Goal: Task Accomplishment & Management: Manage account settings

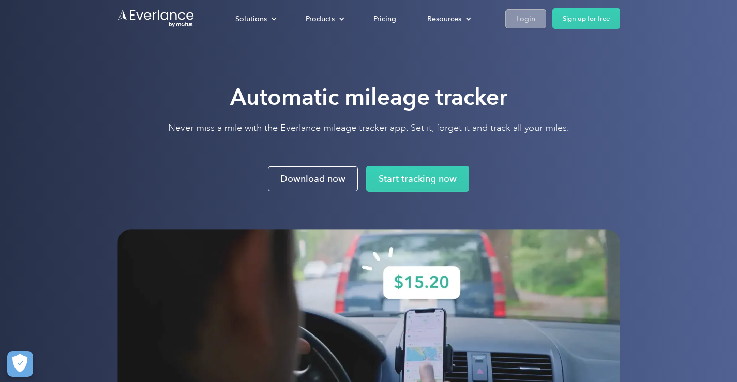
click at [524, 18] on div "Login" at bounding box center [525, 18] width 19 height 13
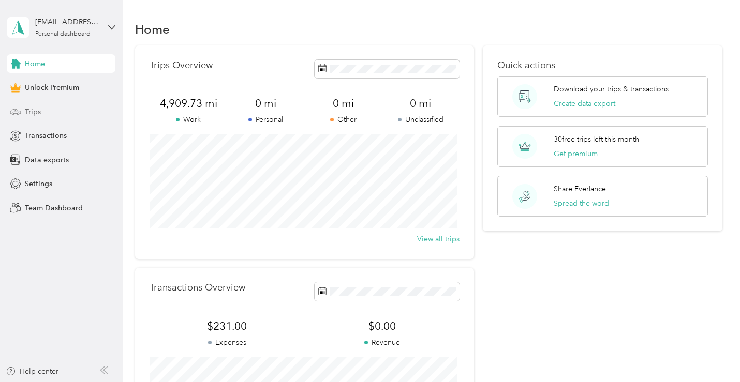
click at [44, 107] on div "Trips" at bounding box center [61, 111] width 109 height 19
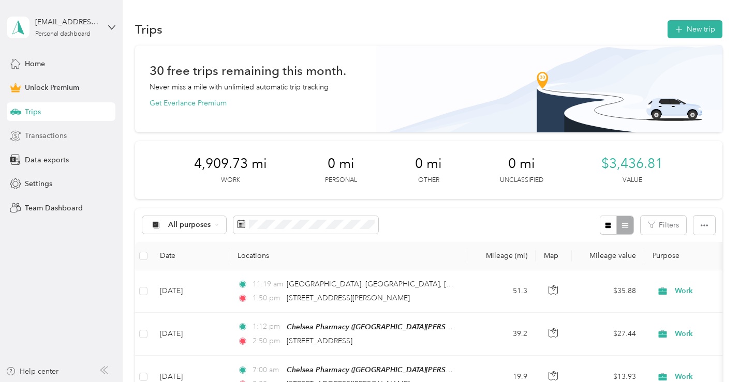
click at [47, 131] on span "Transactions" at bounding box center [46, 135] width 42 height 11
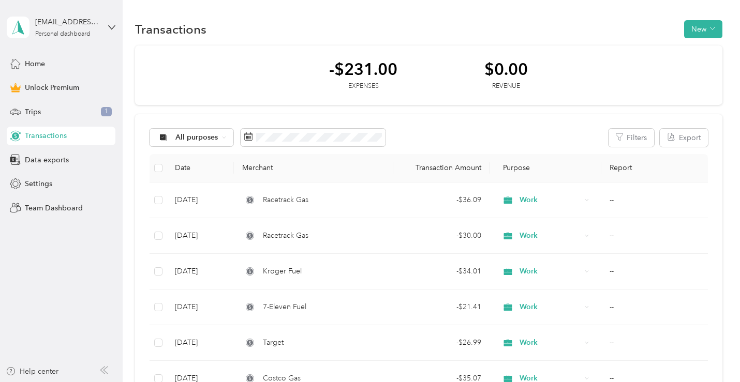
click at [493, 121] on div "All purposes Filters Export Date Merchant Transaction Amount Purpose Report Aug…" at bounding box center [428, 294] width 587 height 360
click at [489, 120] on div "All purposes Filters Export Date Merchant Transaction Amount Purpose Report Aug…" at bounding box center [428, 294] width 587 height 360
